Goal: Information Seeking & Learning: Learn about a topic

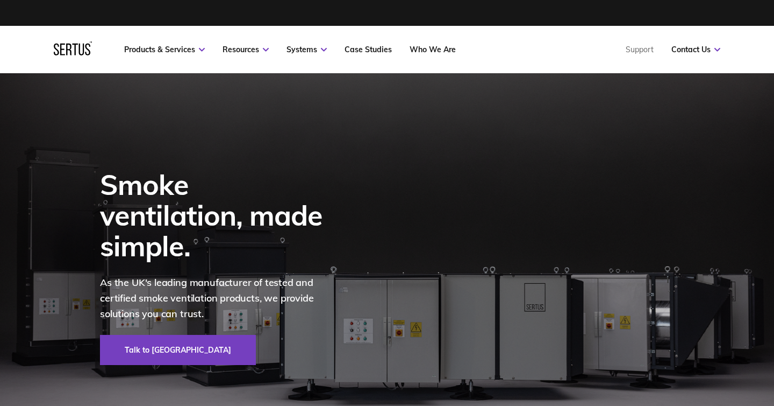
click at [478, 9] on div at bounding box center [387, 13] width 667 height 26
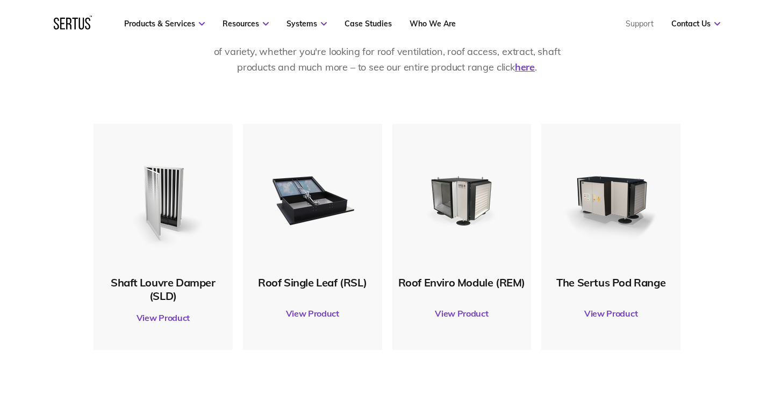
scroll to position [545, 0]
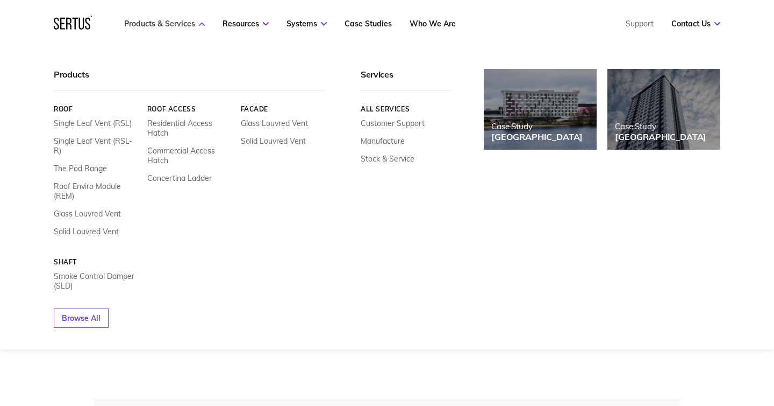
click at [187, 24] on link "Products & Services" at bounding box center [164, 24] width 81 height 10
click at [66, 74] on div "Products" at bounding box center [190, 80] width 272 height 22
click at [81, 312] on link "Browse All" at bounding box center [81, 317] width 55 height 19
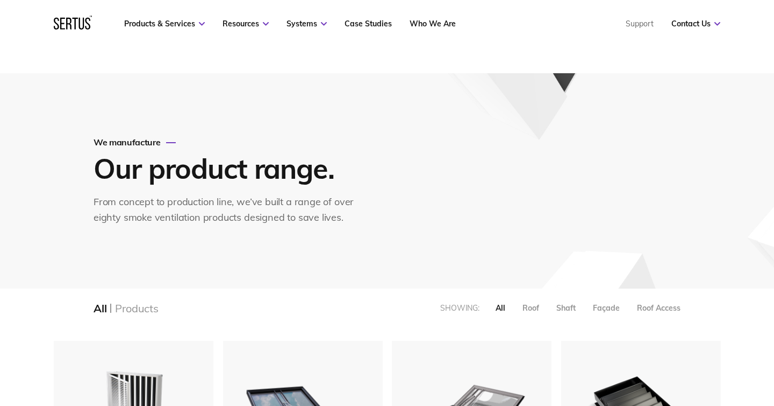
scroll to position [75, 0]
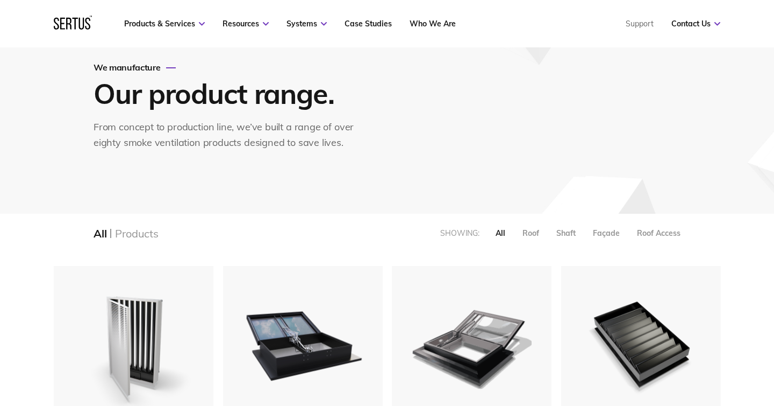
click at [155, 233] on div "Products" at bounding box center [136, 232] width 43 height 13
click at [138, 233] on div "Products" at bounding box center [136, 232] width 43 height 13
click at [101, 234] on div "All" at bounding box center [100, 232] width 13 height 13
click at [153, 225] on div "All Products Showing: All Roof Shaft Façade Roof Access" at bounding box center [387, 233] width 630 height 39
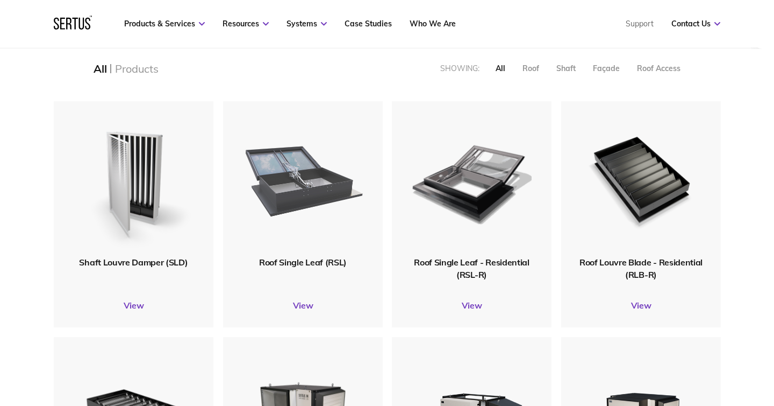
scroll to position [239, 0]
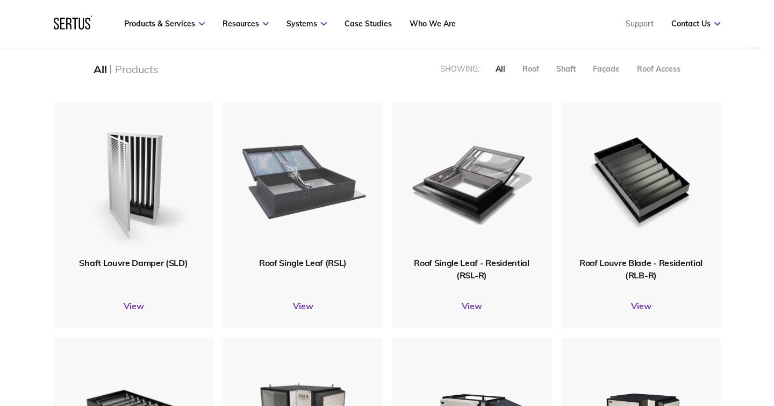
click at [303, 216] on img at bounding box center [303, 180] width 128 height 158
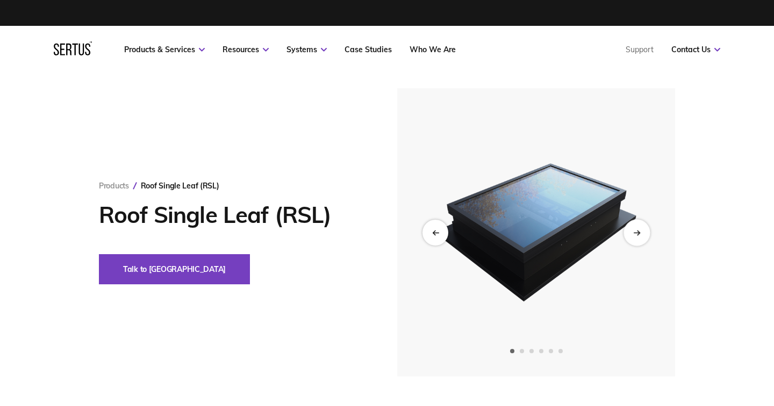
click at [632, 236] on div "Next slide" at bounding box center [637, 232] width 26 height 26
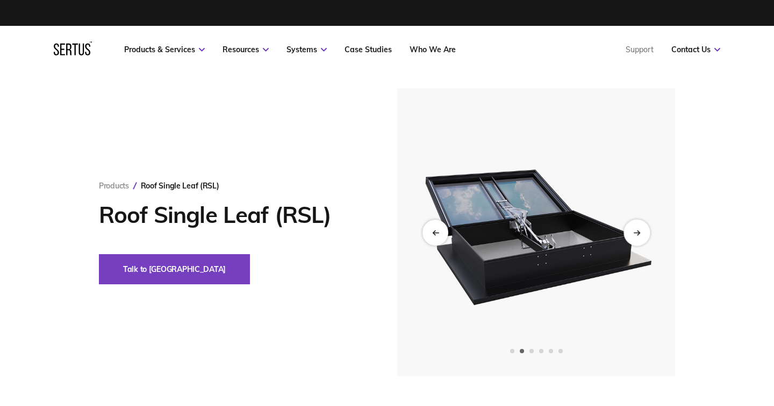
click at [632, 236] on div "Next slide" at bounding box center [637, 232] width 26 height 26
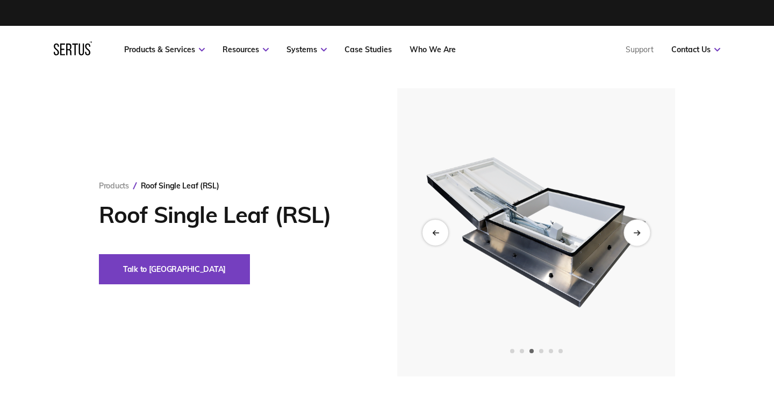
click at [632, 236] on div "Next slide" at bounding box center [637, 232] width 26 height 26
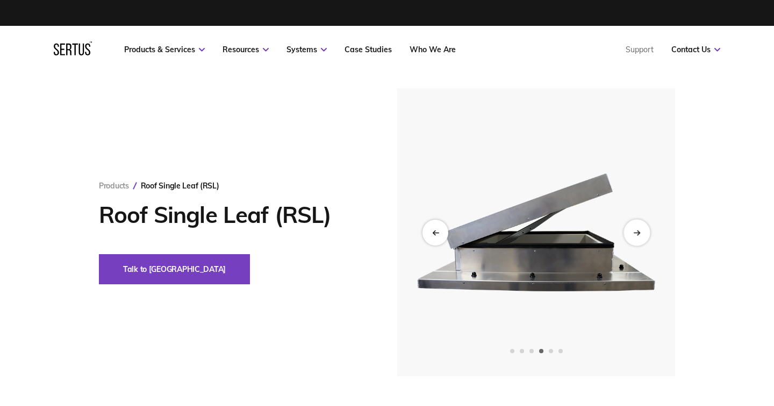
click at [632, 236] on div "Next slide" at bounding box center [637, 232] width 26 height 26
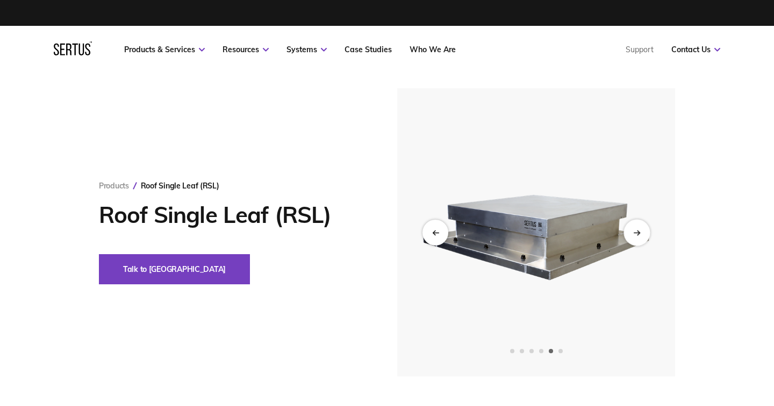
click at [632, 236] on div "Next slide" at bounding box center [637, 232] width 26 height 26
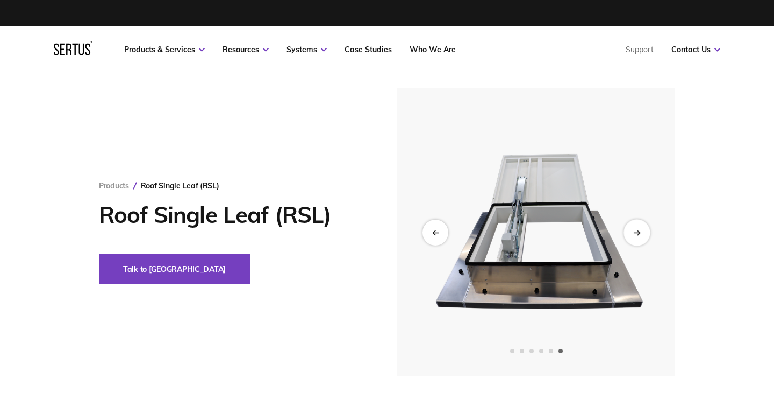
click at [633, 236] on div "Next slide" at bounding box center [637, 232] width 26 height 26
click at [432, 230] on icon "Previous slide" at bounding box center [435, 232] width 7 height 6
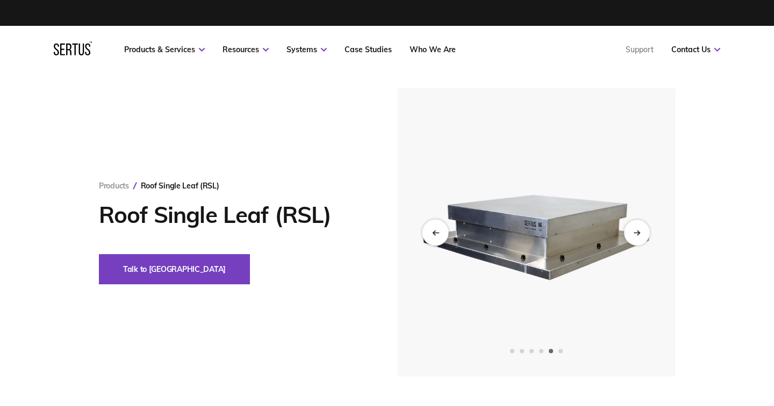
click at [432, 230] on icon "Previous slide" at bounding box center [435, 232] width 7 height 6
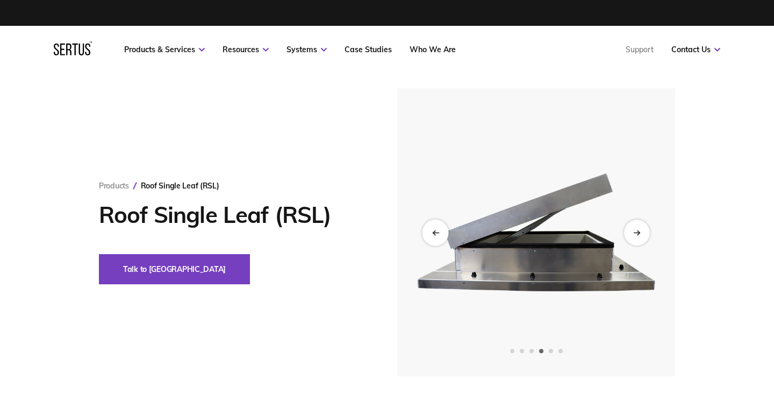
click at [432, 230] on icon "Previous slide" at bounding box center [435, 232] width 7 height 6
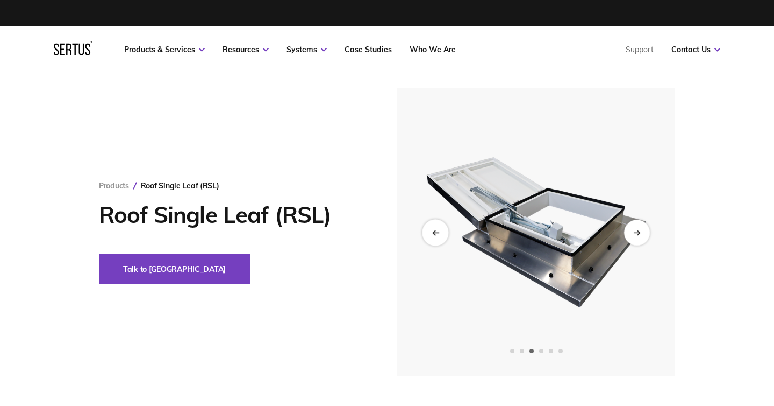
click at [432, 230] on icon "Previous slide" at bounding box center [435, 232] width 7 height 6
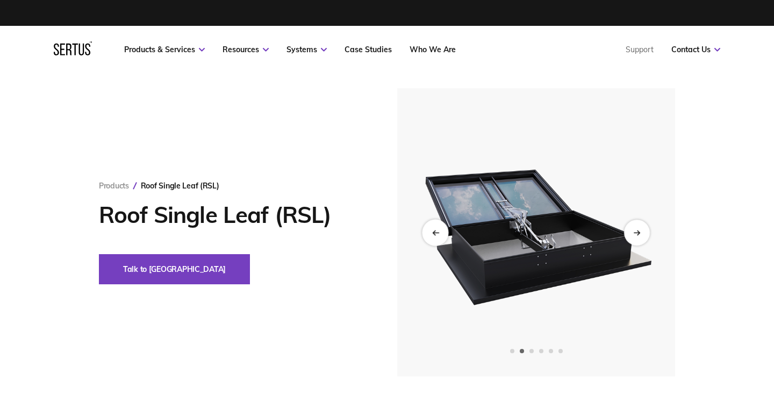
click at [432, 230] on icon "Previous slide" at bounding box center [435, 232] width 7 height 6
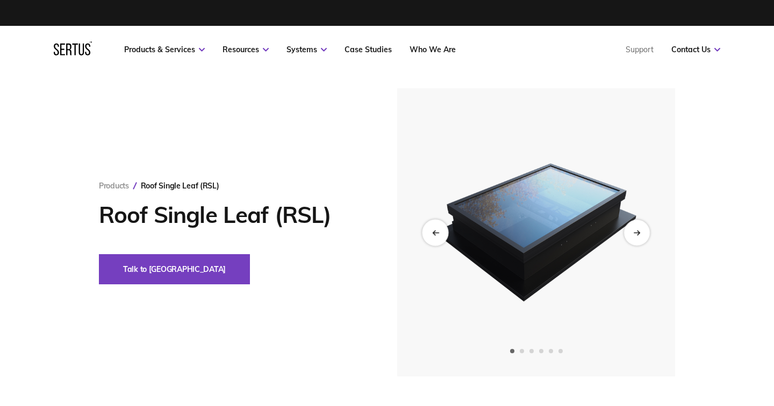
click at [432, 230] on icon "Previous slide" at bounding box center [435, 232] width 7 height 6
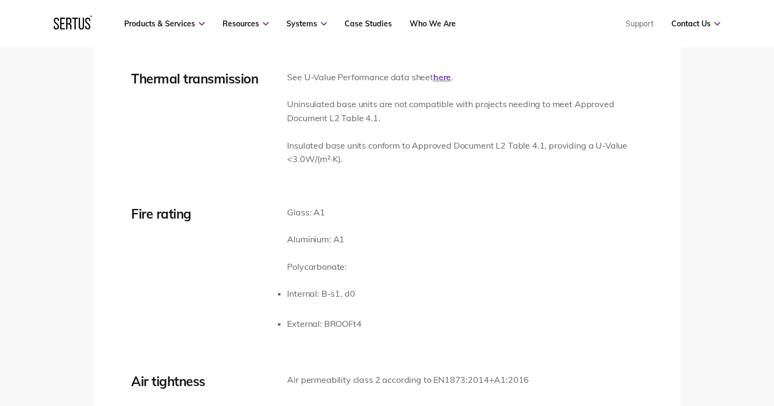
scroll to position [1575, 0]
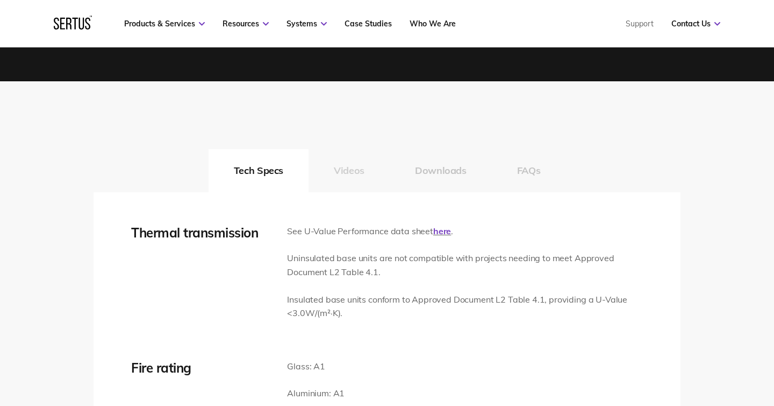
click at [337, 174] on button "Videos" at bounding box center [349, 170] width 81 height 43
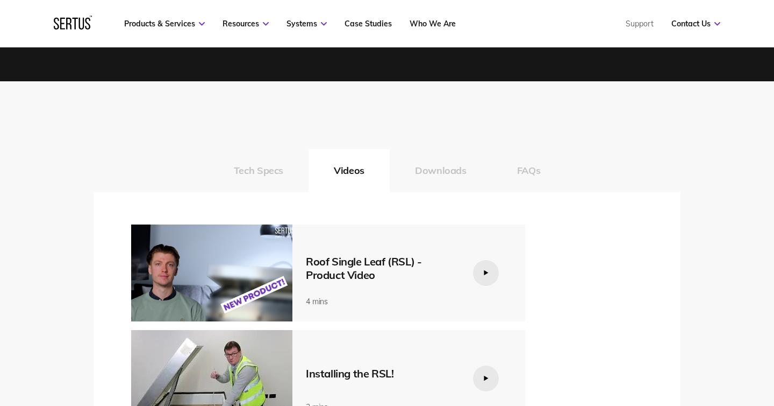
scroll to position [1610, 0]
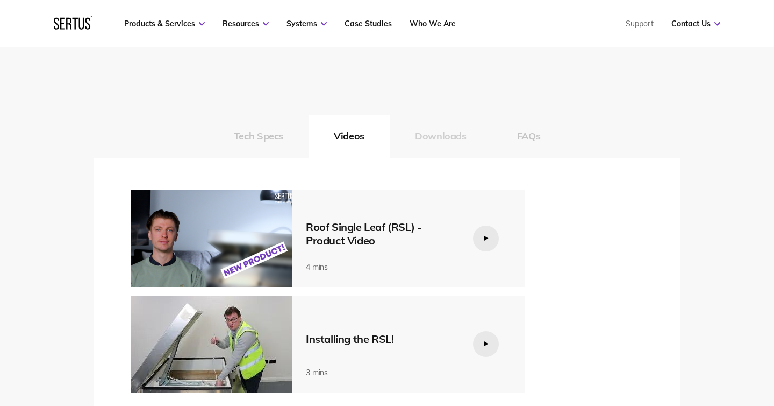
click at [408, 134] on button "Downloads" at bounding box center [441, 136] width 102 height 43
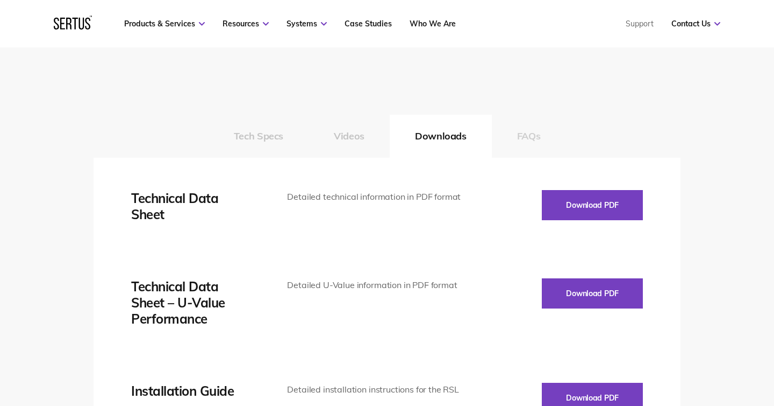
click at [517, 140] on button "FAQs" at bounding box center [529, 136] width 74 height 43
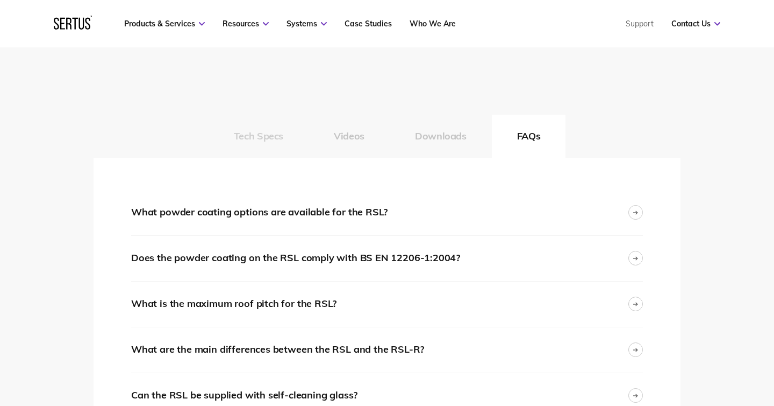
click at [248, 141] on button "Tech Specs" at bounding box center [259, 136] width 100 height 43
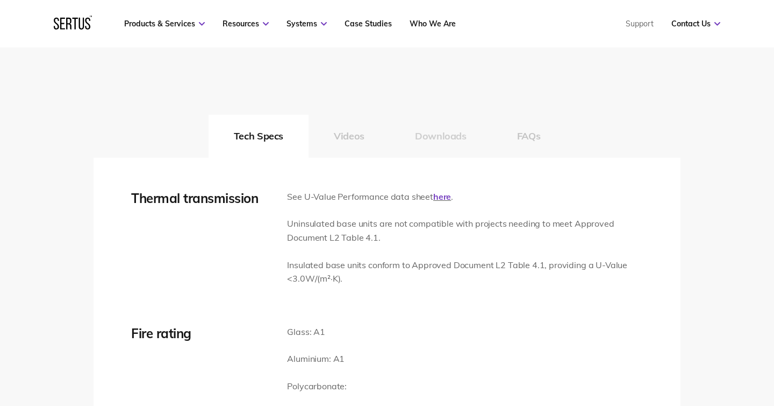
click at [416, 142] on button "Downloads" at bounding box center [441, 136] width 102 height 43
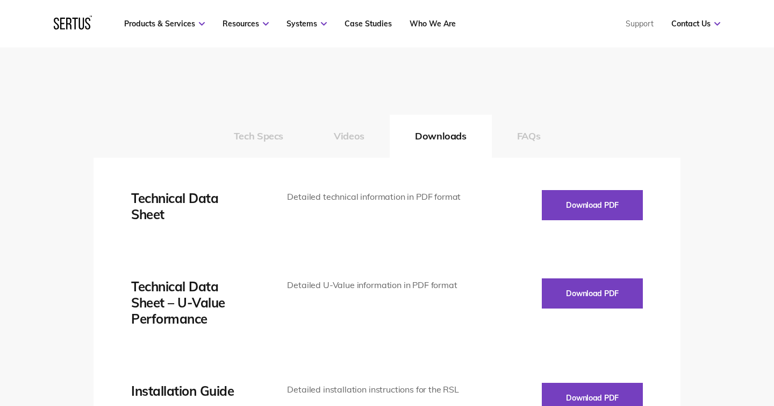
scroll to position [1624, 0]
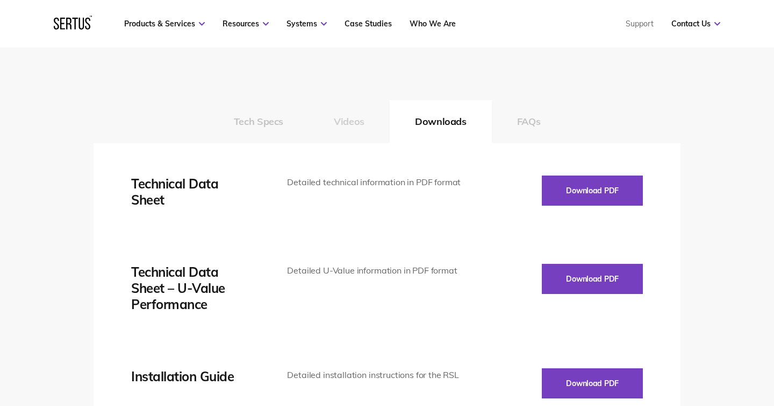
click at [351, 133] on button "Videos" at bounding box center [349, 121] width 81 height 43
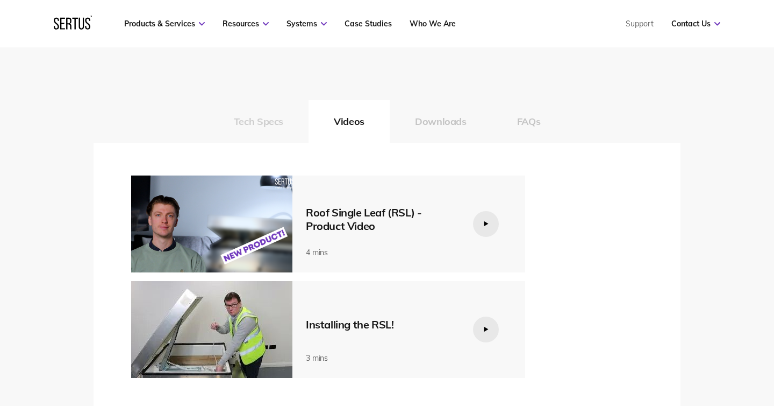
click at [273, 117] on button "Tech Specs" at bounding box center [259, 121] width 100 height 43
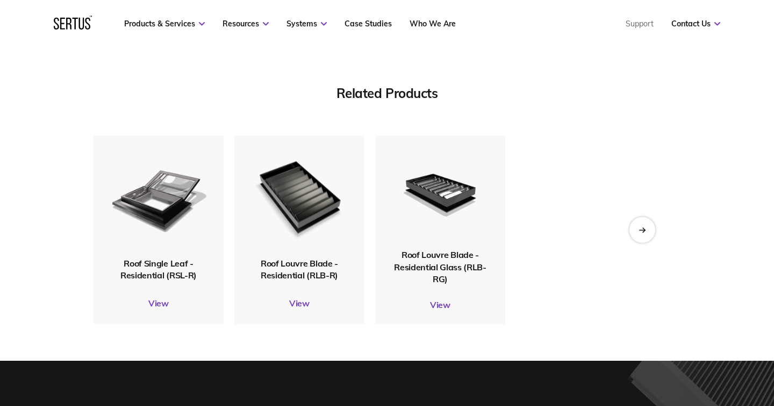
scroll to position [3398, 0]
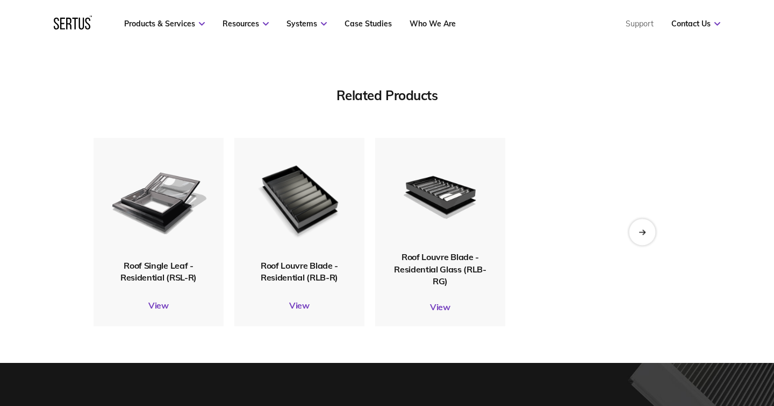
click at [632, 236] on div "Next slide" at bounding box center [642, 232] width 26 height 26
click at [644, 226] on div "Next slide" at bounding box center [642, 232] width 26 height 26
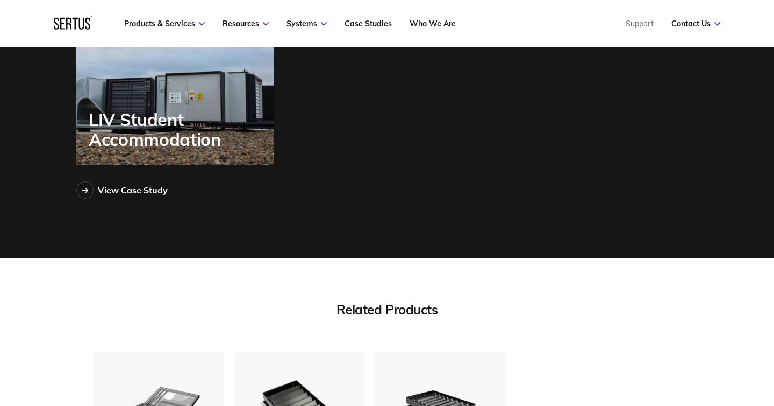
scroll to position [3117, 0]
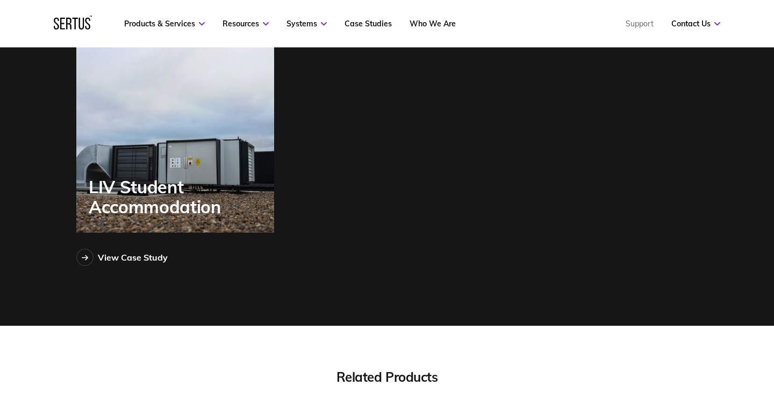
click at [76, 29] on icon at bounding box center [73, 23] width 38 height 14
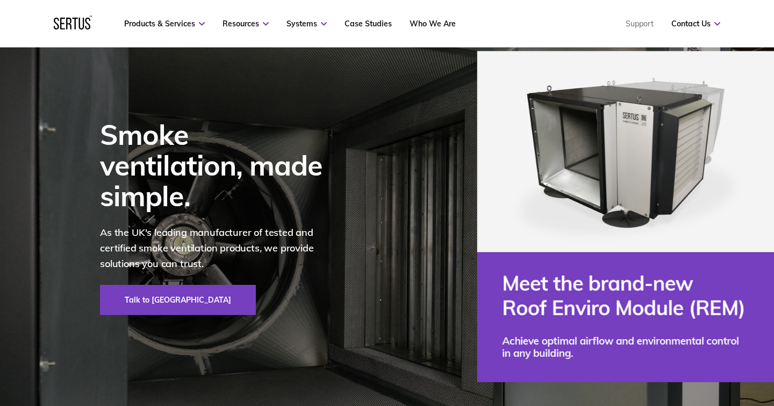
scroll to position [54, 0]
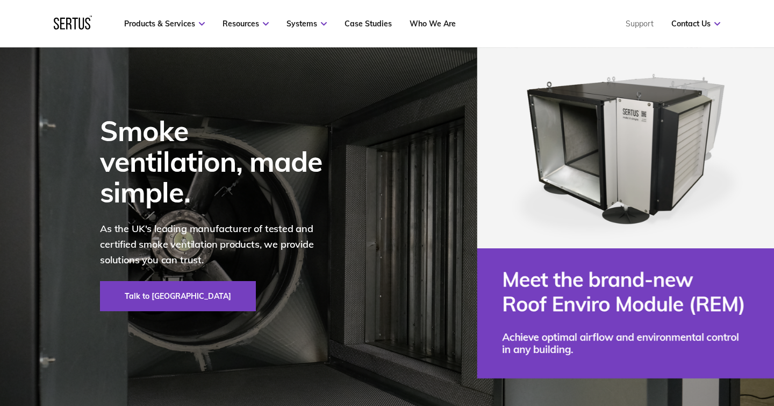
click at [148, 145] on div "Smoke ventilation, made simple." at bounding box center [218, 161] width 237 height 93
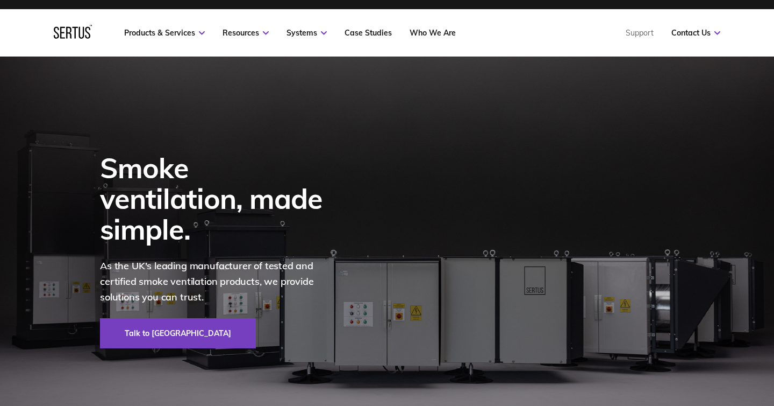
scroll to position [0, 0]
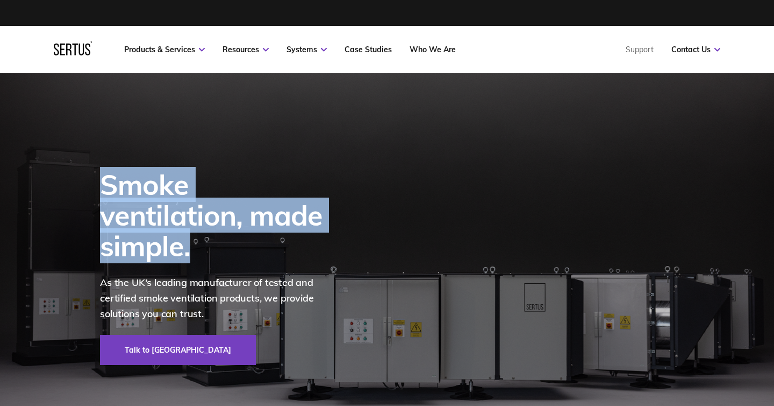
drag, startPoint x: 268, startPoint y: 232, endPoint x: 97, endPoint y: 208, distance: 172.7
click at [96, 208] on div "Smoke ventilation, made simple. As the UK's leading manufacturer of tested and …" at bounding box center [212, 266] width 281 height 387
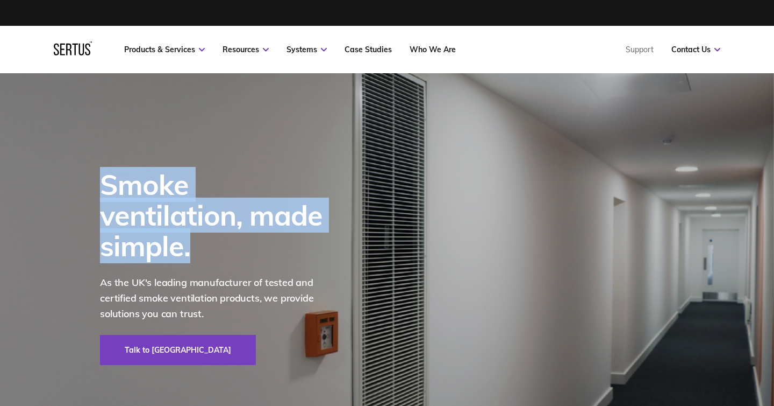
click at [118, 214] on div "Smoke ventilation, made simple." at bounding box center [218, 215] width 237 height 93
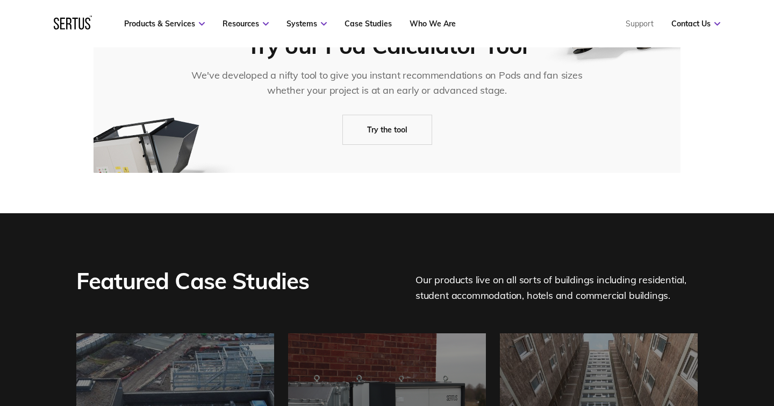
scroll to position [2205, 0]
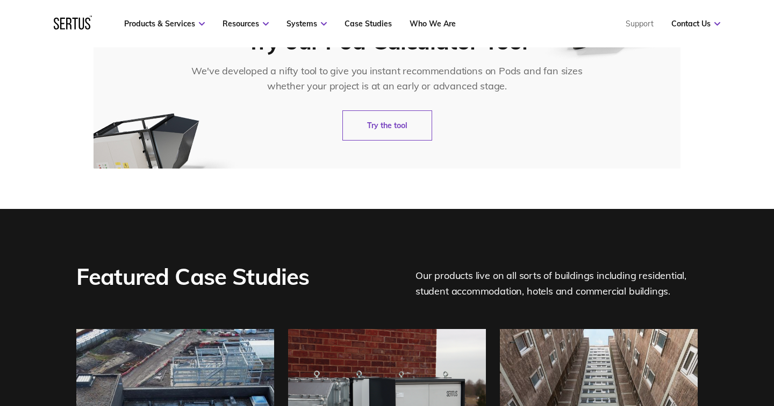
click at [393, 130] on link "Try the tool" at bounding box center [388, 125] width 90 height 30
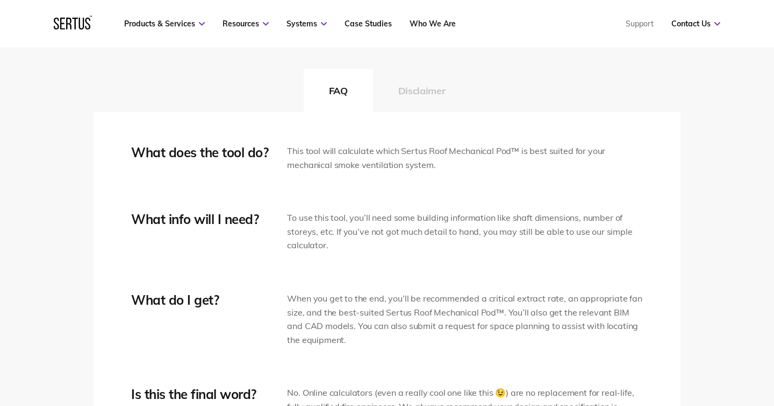
scroll to position [276, 0]
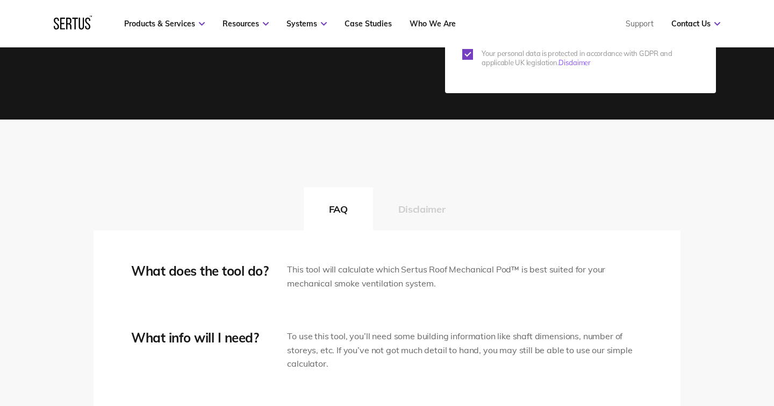
click at [414, 208] on button "Disclaimer" at bounding box center [421, 208] width 97 height 43
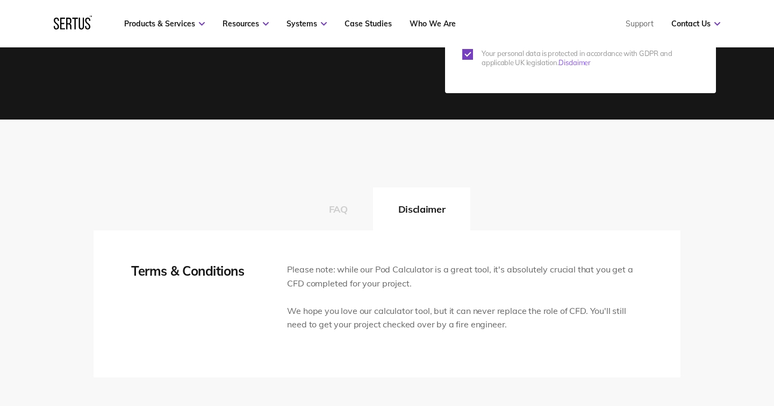
click at [345, 210] on button "FAQ" at bounding box center [338, 208] width 69 height 43
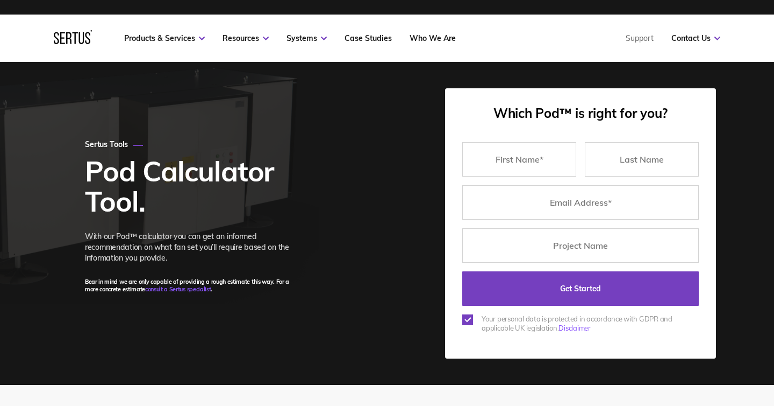
scroll to position [0, 0]
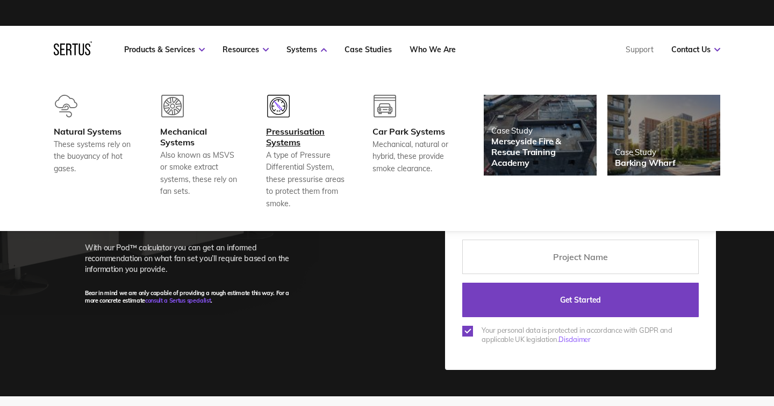
click at [288, 137] on div "Pressurisation Systems" at bounding box center [306, 137] width 80 height 22
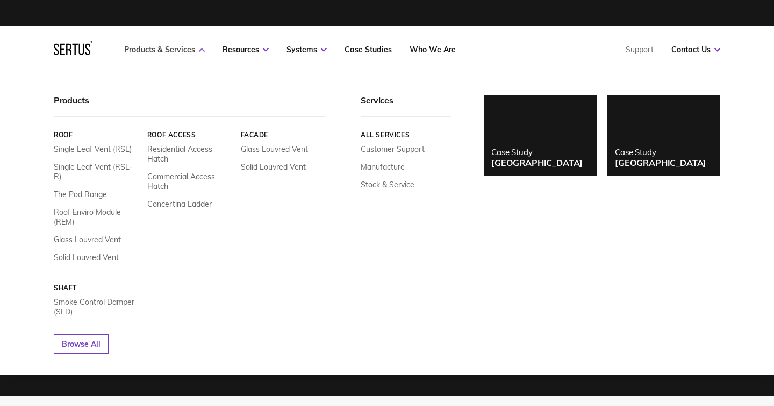
click at [172, 49] on link "Products & Services" at bounding box center [164, 50] width 81 height 10
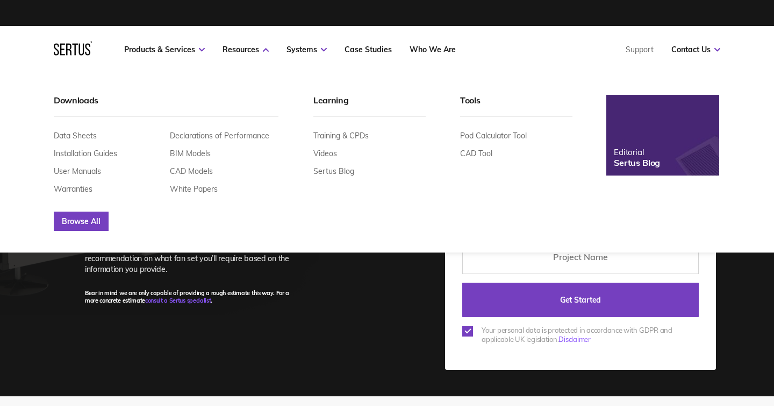
click at [74, 226] on link "Browse All" at bounding box center [81, 220] width 55 height 19
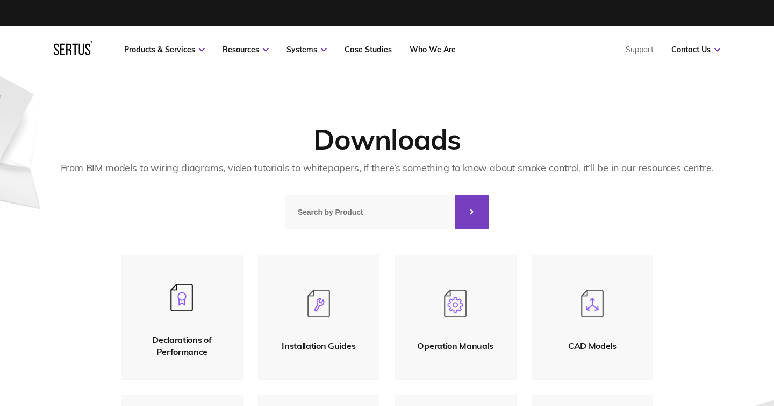
click at [476, 210] on div at bounding box center [472, 212] width 34 height 34
click at [472, 210] on icon at bounding box center [472, 211] width 4 height 5
click at [411, 214] on input at bounding box center [370, 212] width 170 height 34
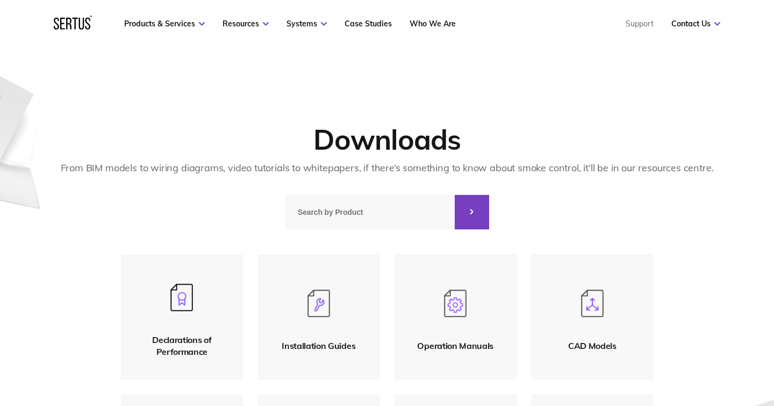
scroll to position [769, 0]
